Goal: Check status: Check status

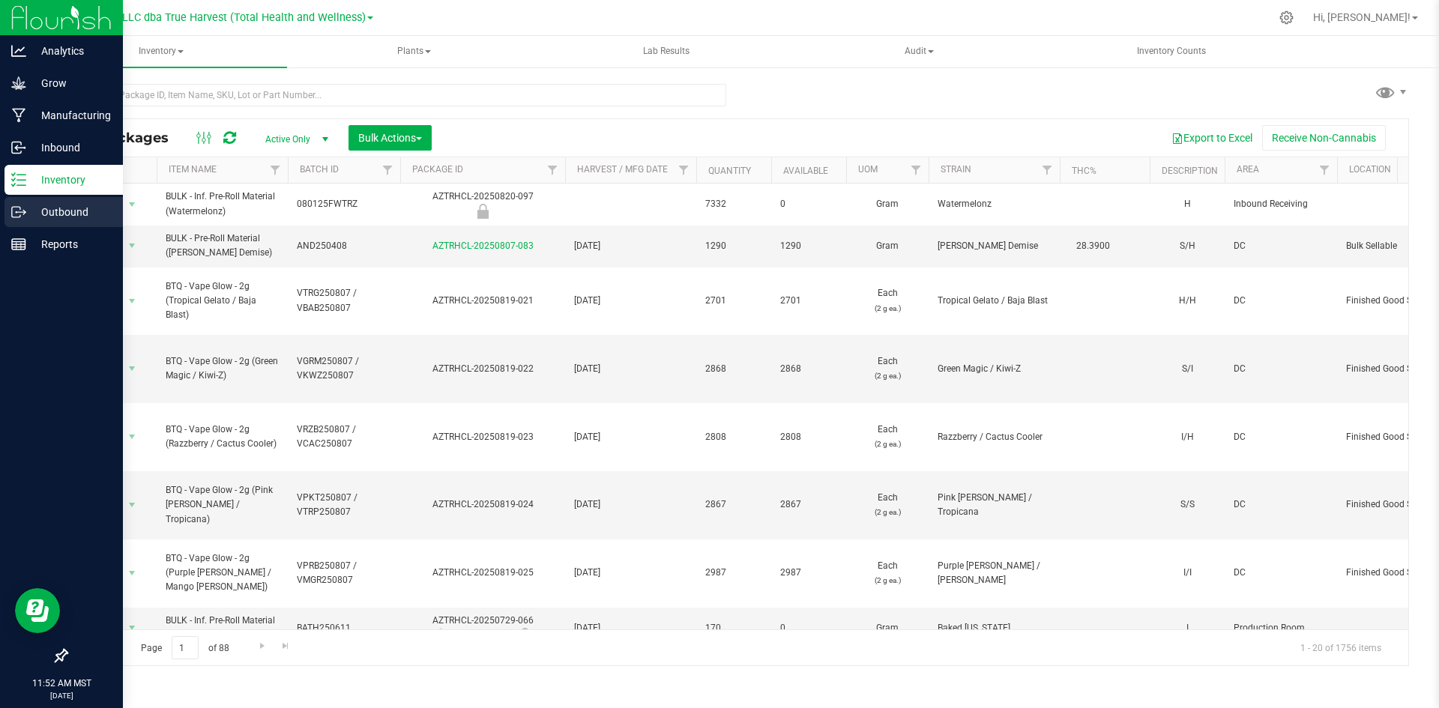
click at [24, 207] on icon at bounding box center [18, 212] width 15 height 15
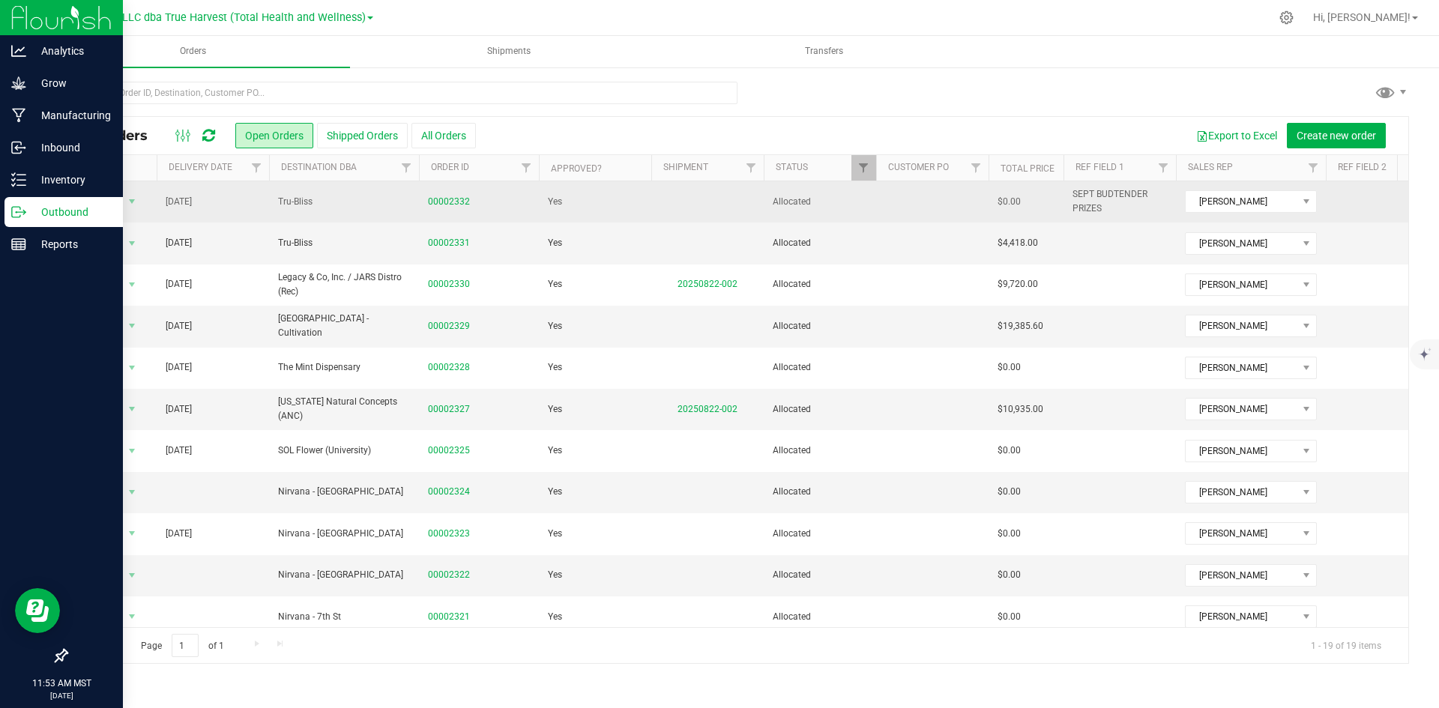
click at [233, 181] on td "[DATE]" at bounding box center [213, 201] width 112 height 41
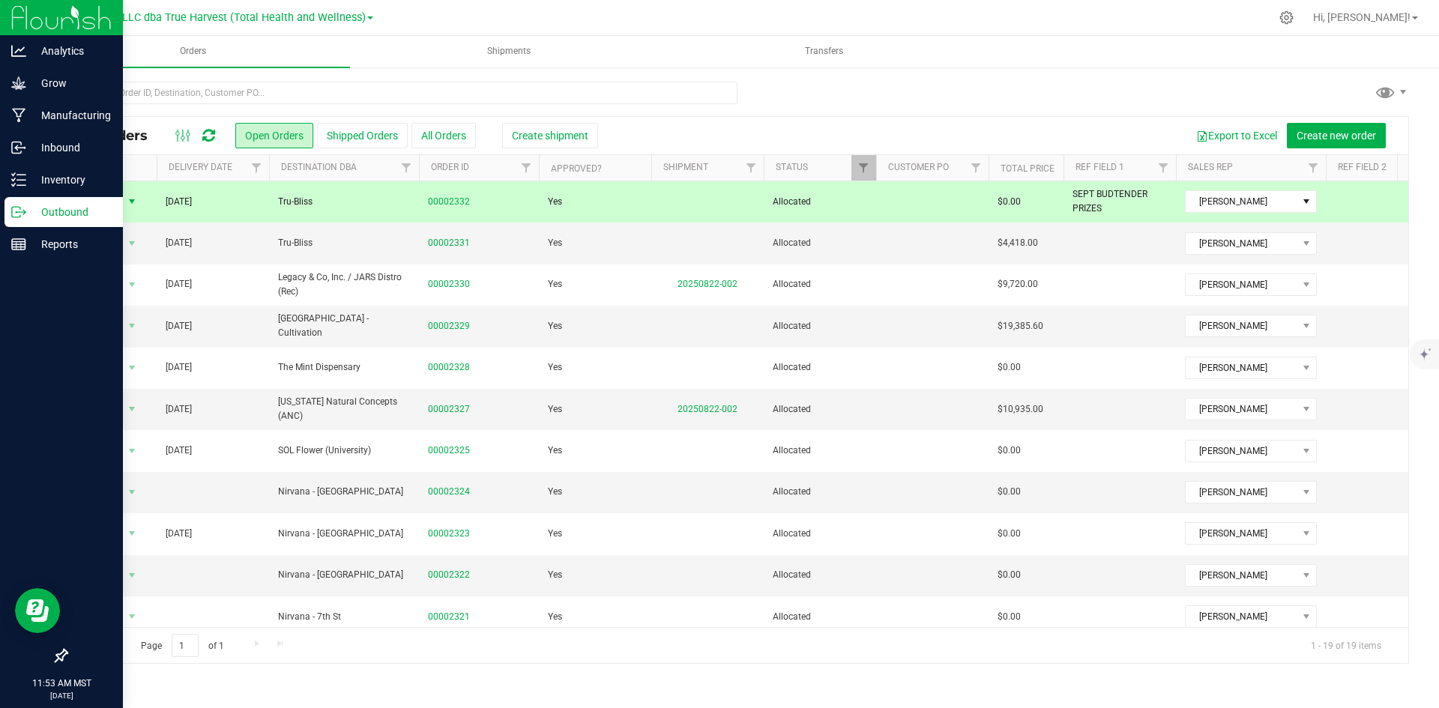
click at [233, 174] on th "Delivery Date" at bounding box center [213, 168] width 112 height 26
